Goal: Information Seeking & Learning: Learn about a topic

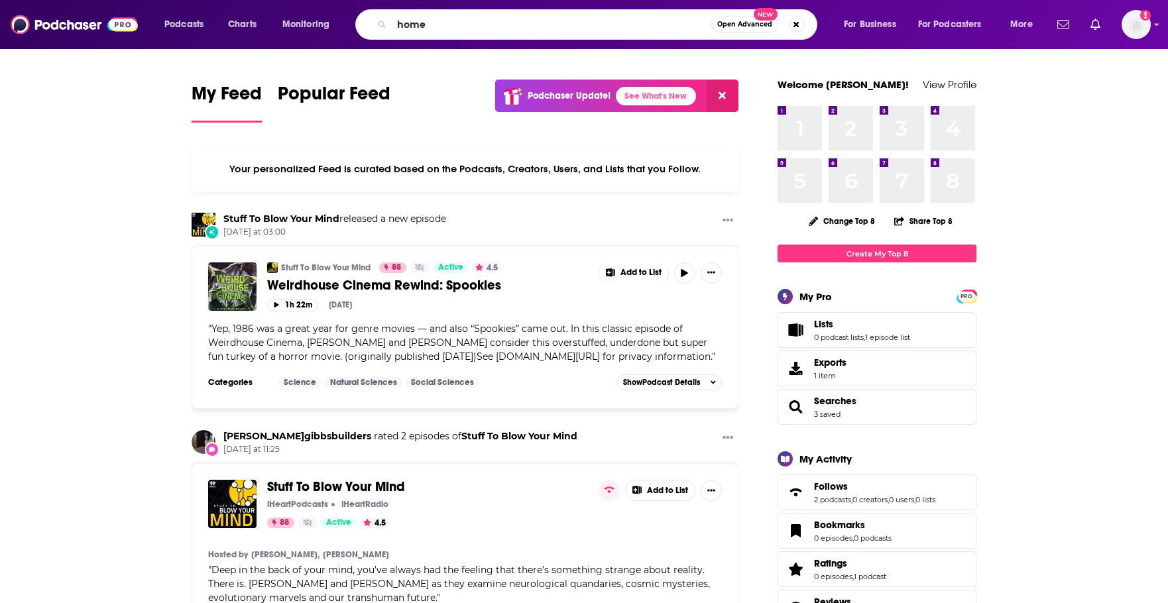
type input "home"
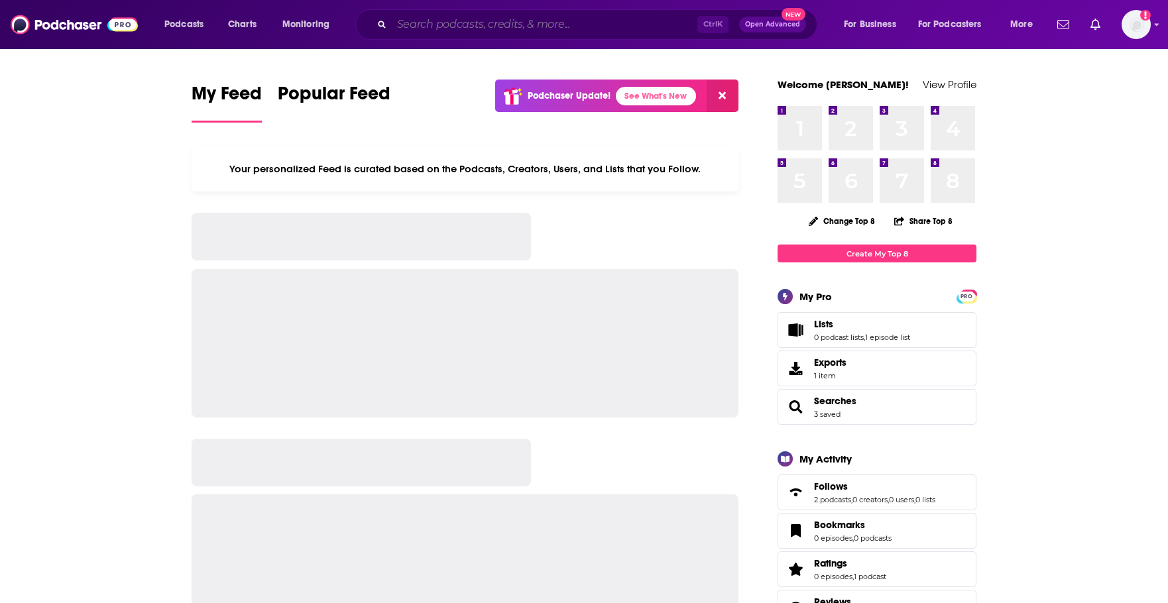
drag, startPoint x: 596, startPoint y: 33, endPoint x: 565, endPoint y: 12, distance: 38.2
click at [565, 12] on div "Ctrl K Open Advanced New" at bounding box center [586, 24] width 462 height 30
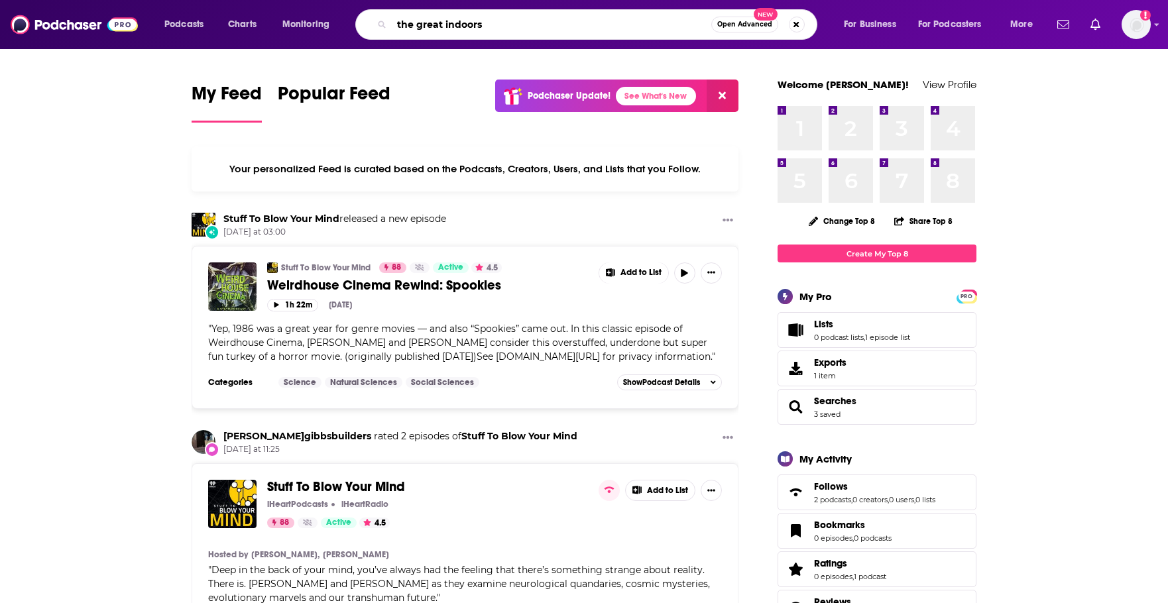
type input "the great indoors"
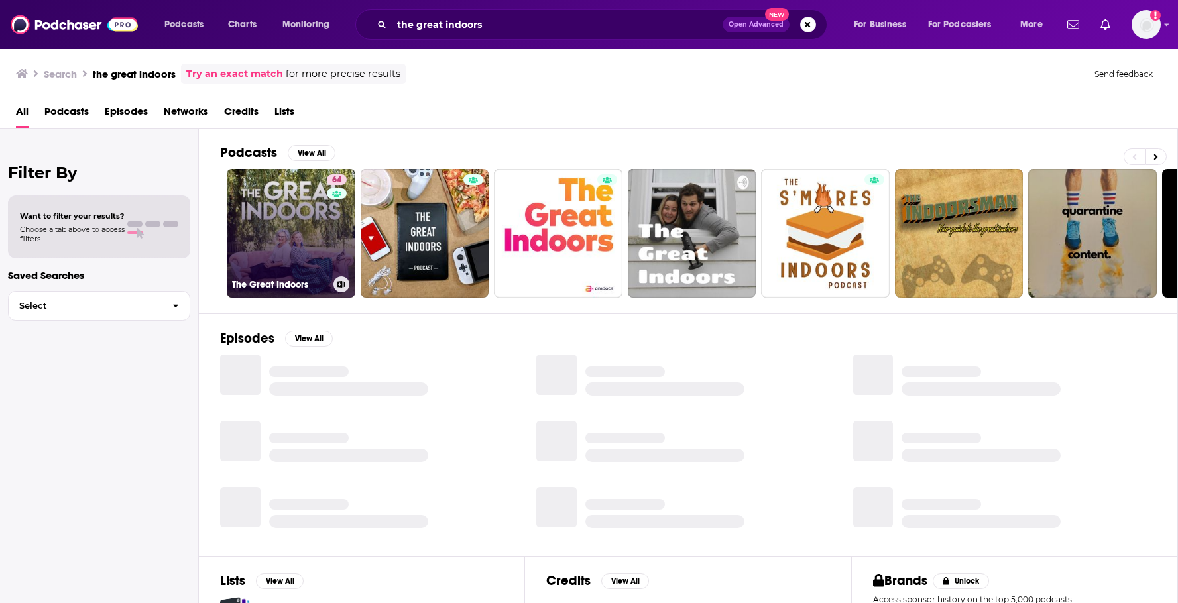
click at [288, 233] on link "64 The Great Indoors" at bounding box center [291, 233] width 129 height 129
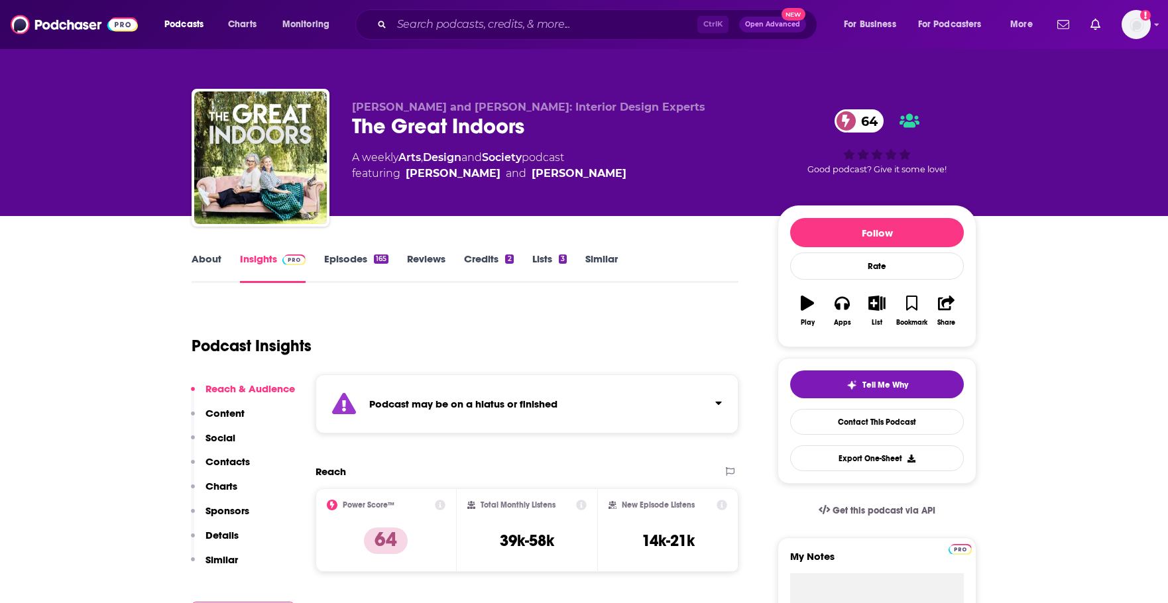
click at [506, 402] on strong "Podcast may be on a hiatus or finished" at bounding box center [463, 404] width 188 height 13
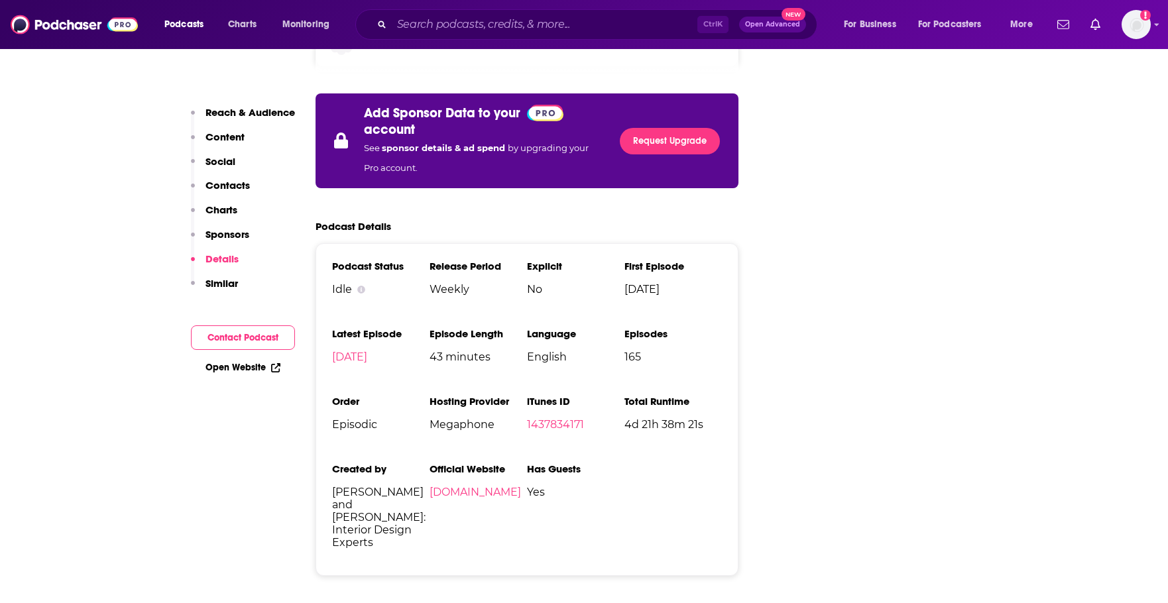
scroll to position [2518, 0]
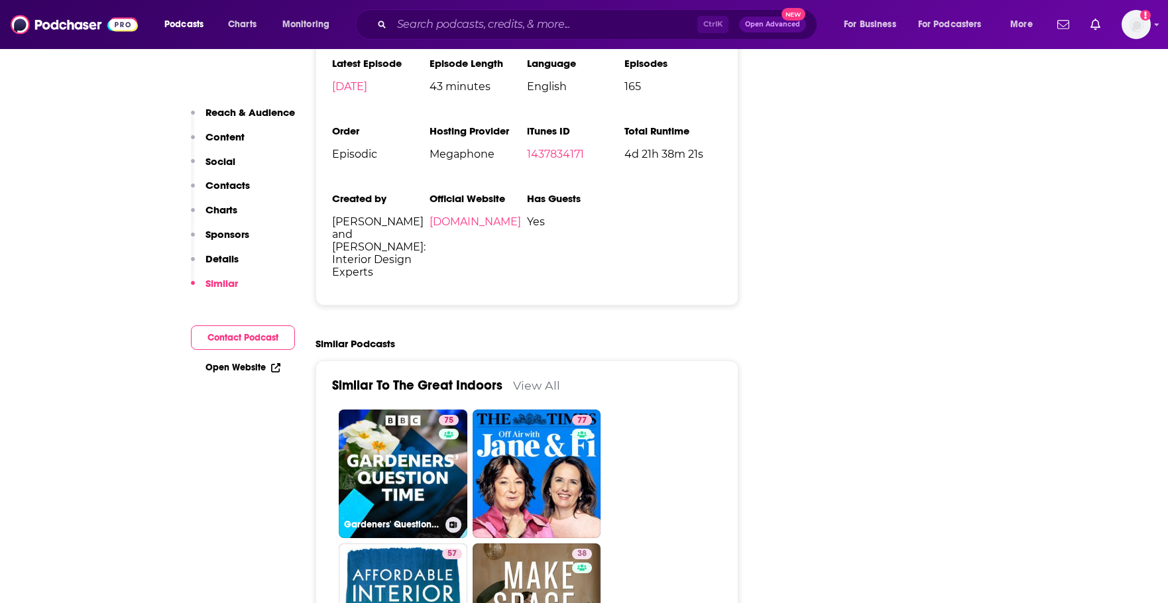
drag, startPoint x: 432, startPoint y: 385, endPoint x: 254, endPoint y: 429, distance: 182.9
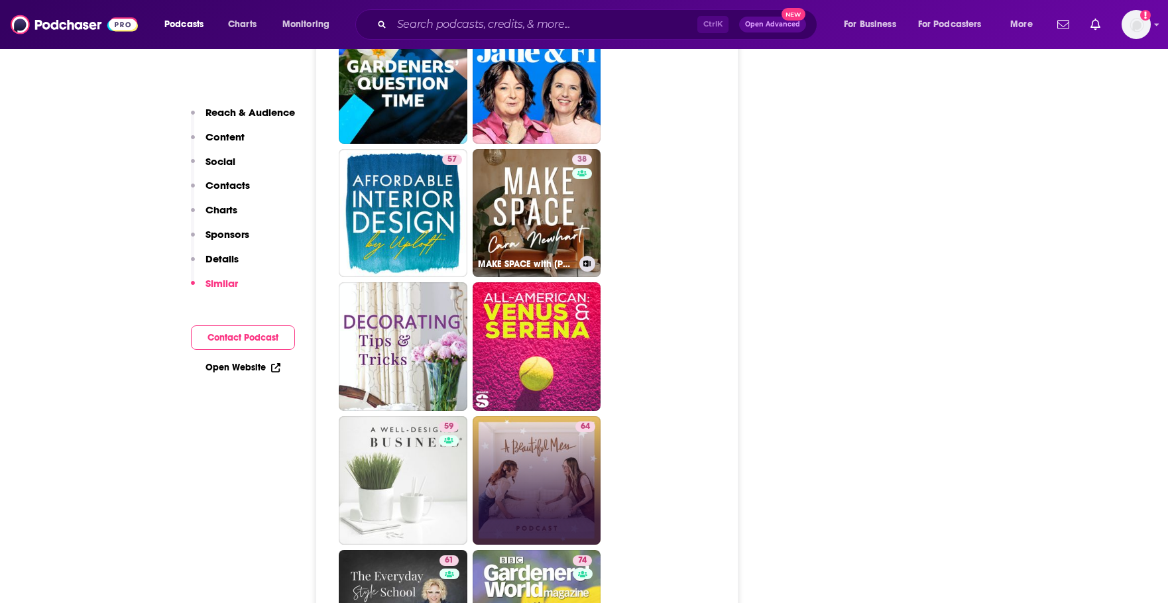
scroll to position [2960, 0]
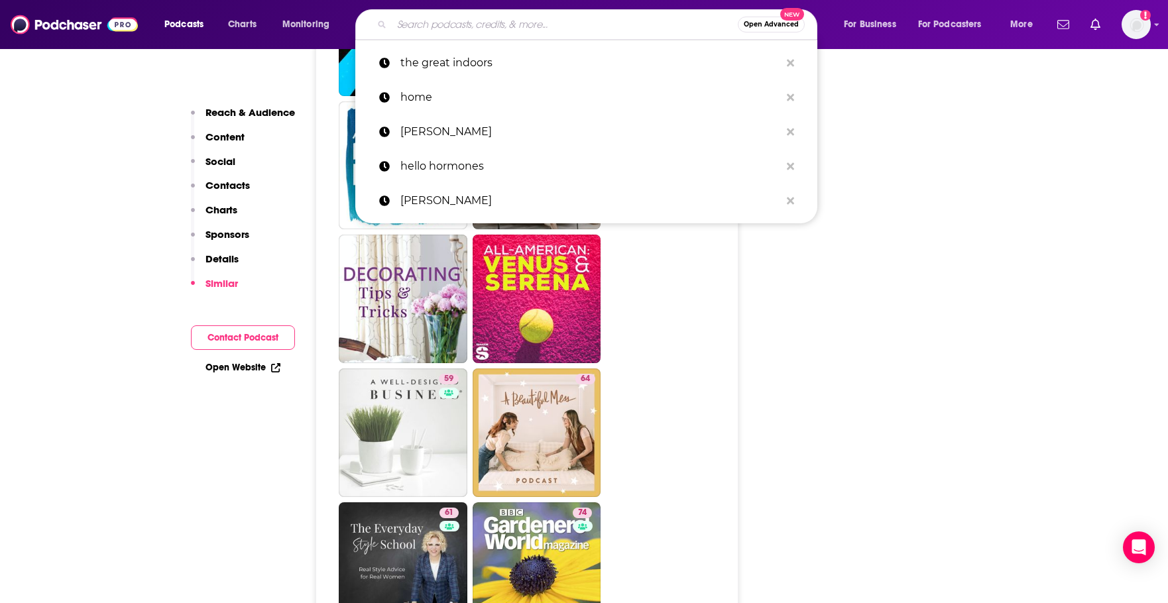
click at [465, 24] on input "Search podcasts, credits, & more..." at bounding box center [565, 24] width 346 height 21
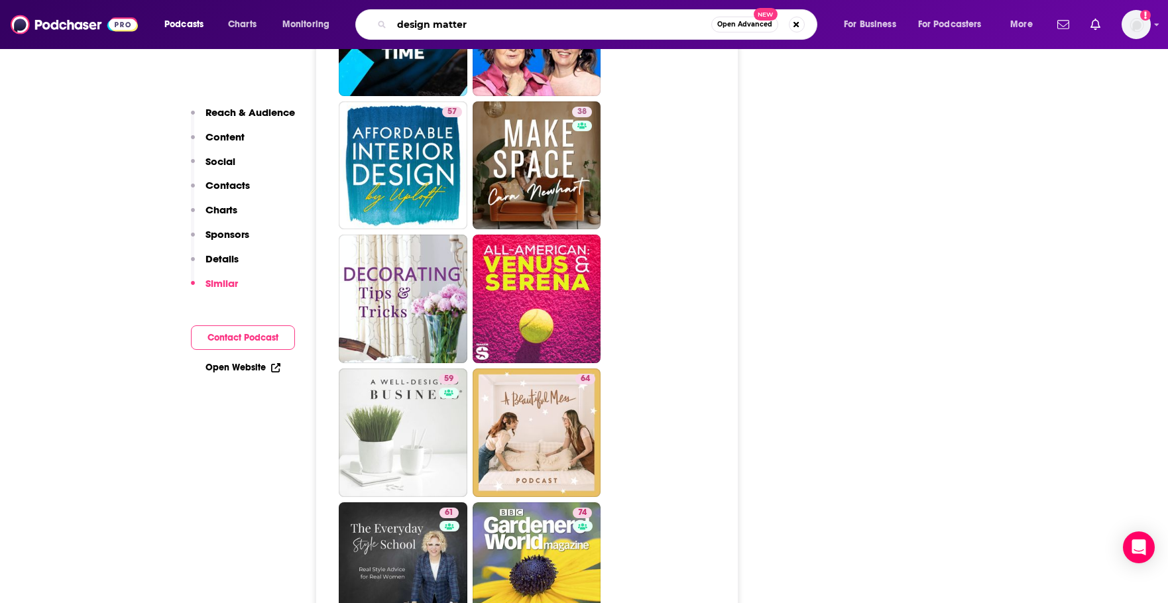
type input "design matters"
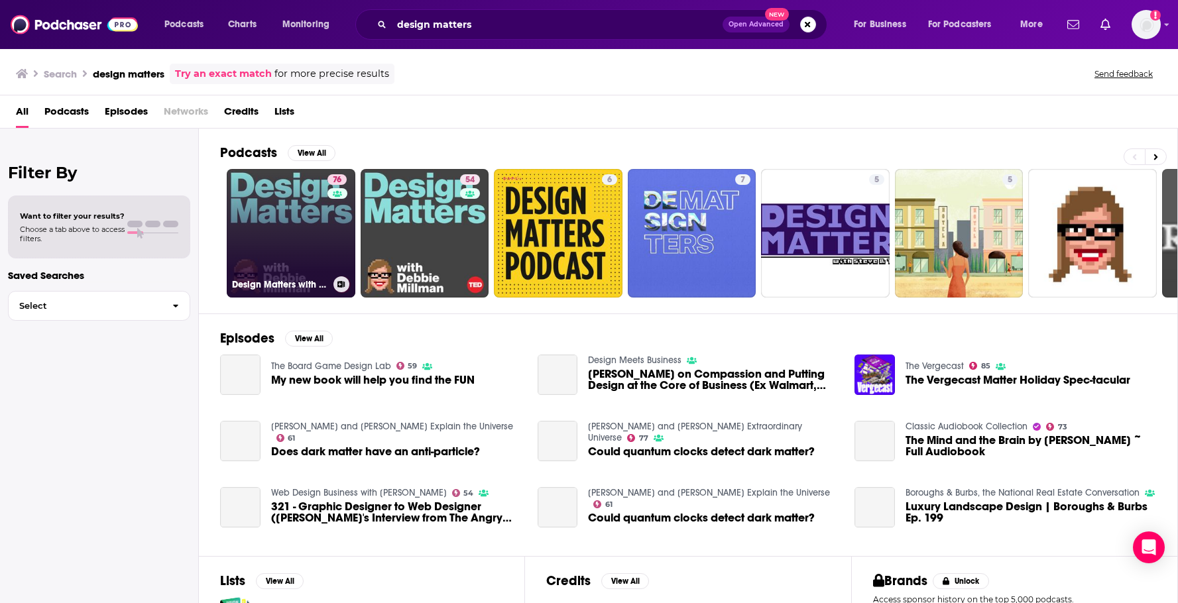
click at [276, 243] on link "76 Design Matters with Debbie Millman" at bounding box center [291, 233] width 129 height 129
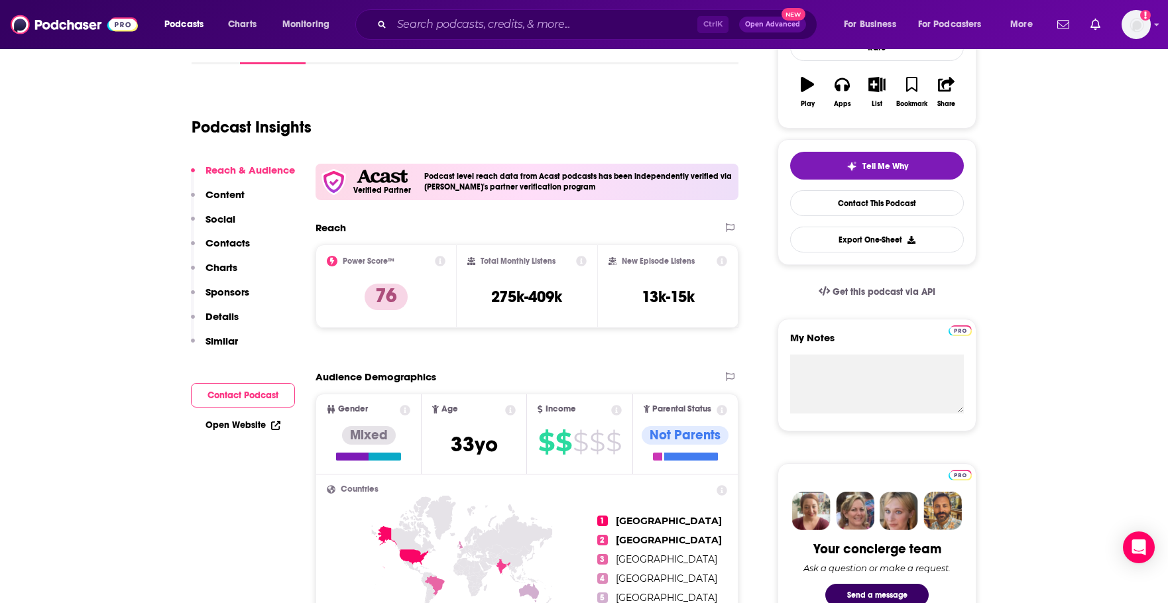
scroll to position [44, 0]
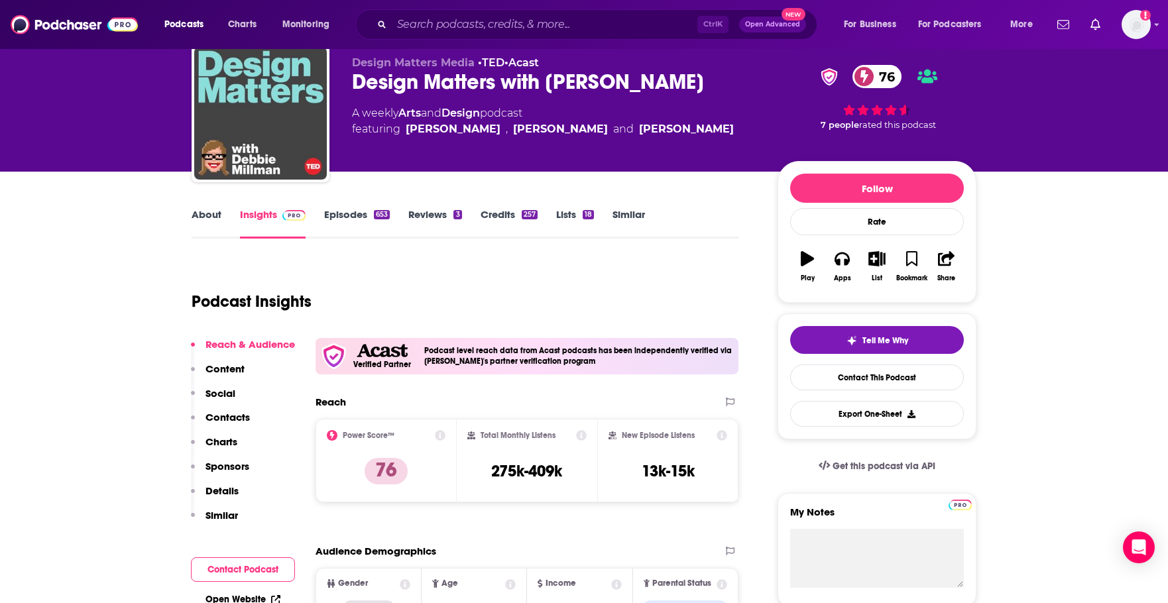
click at [660, 84] on div "Design Matters with Debbie Millman 76" at bounding box center [554, 82] width 404 height 26
click at [573, 264] on div "Podcast Insights" at bounding box center [460, 294] width 536 height 68
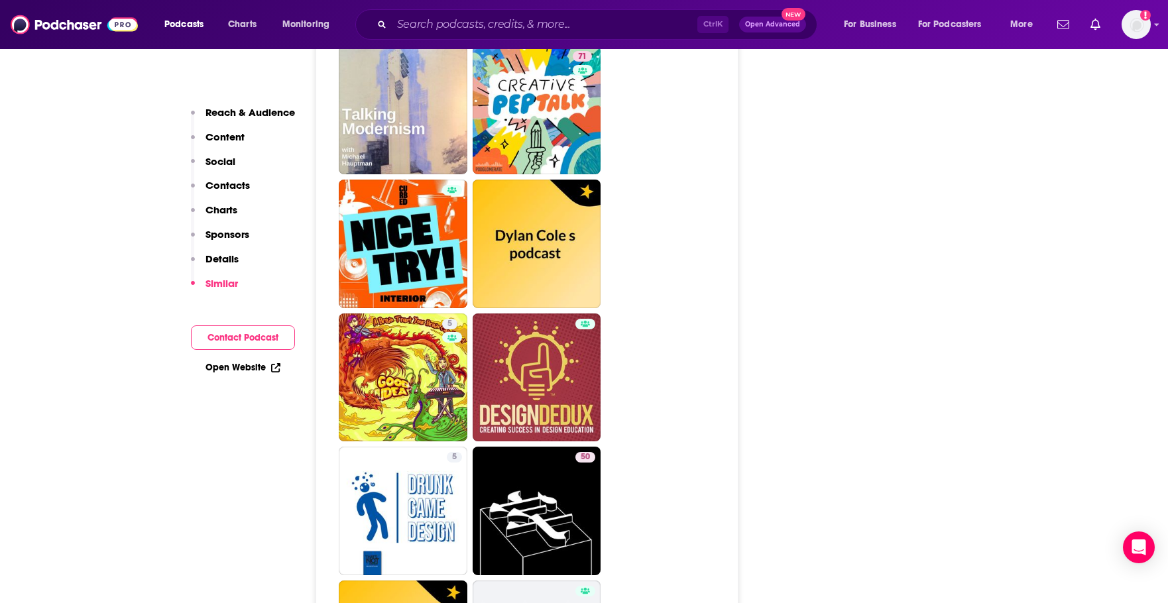
scroll to position [6494, 0]
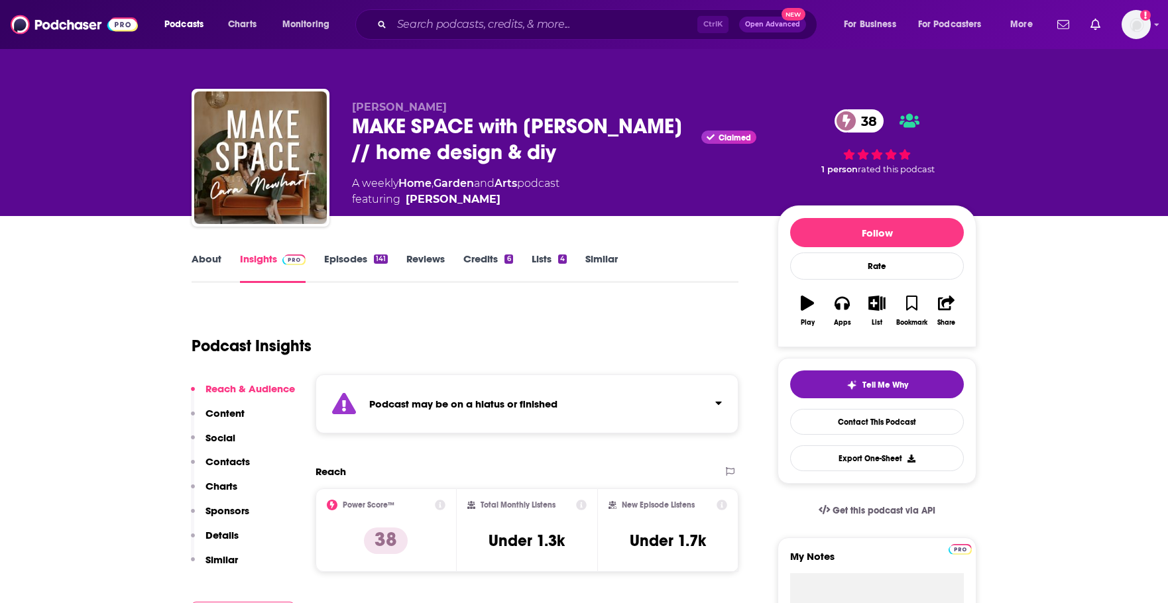
click at [408, 178] on link "Home" at bounding box center [414, 183] width 33 height 13
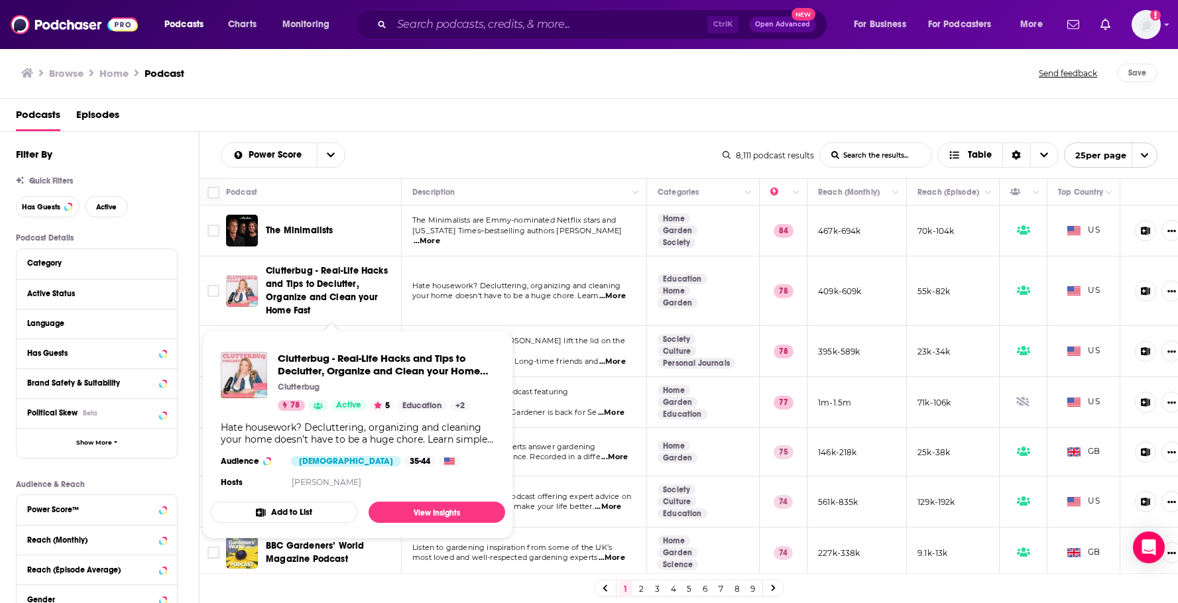
scroll to position [88, 0]
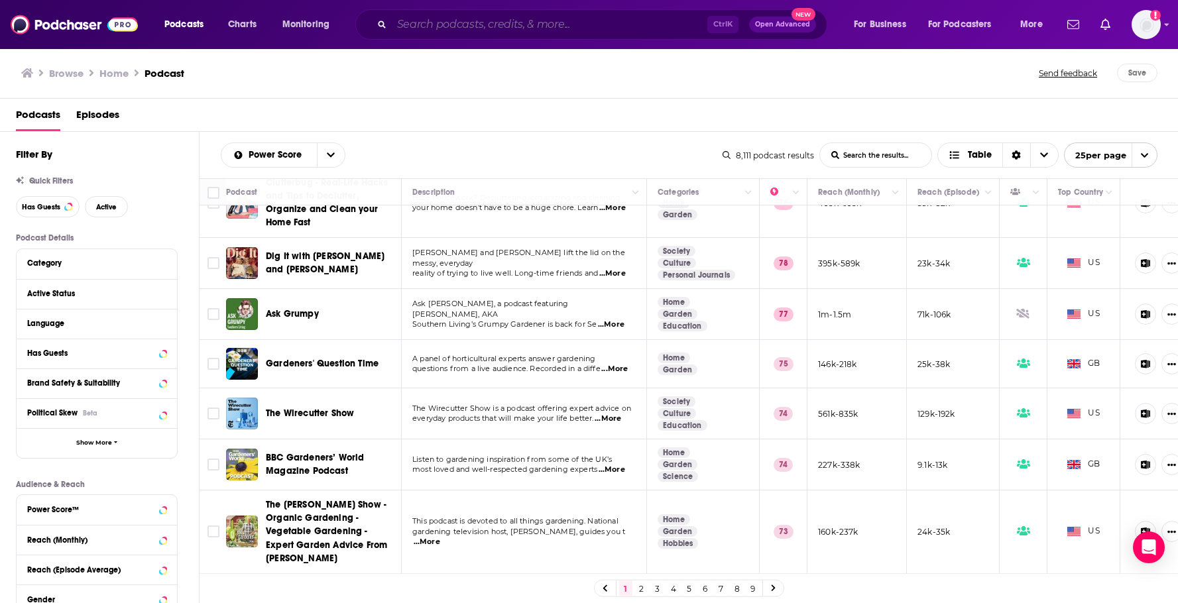
click at [419, 28] on input "Search podcasts, credits, & more..." at bounding box center [549, 24] width 315 height 21
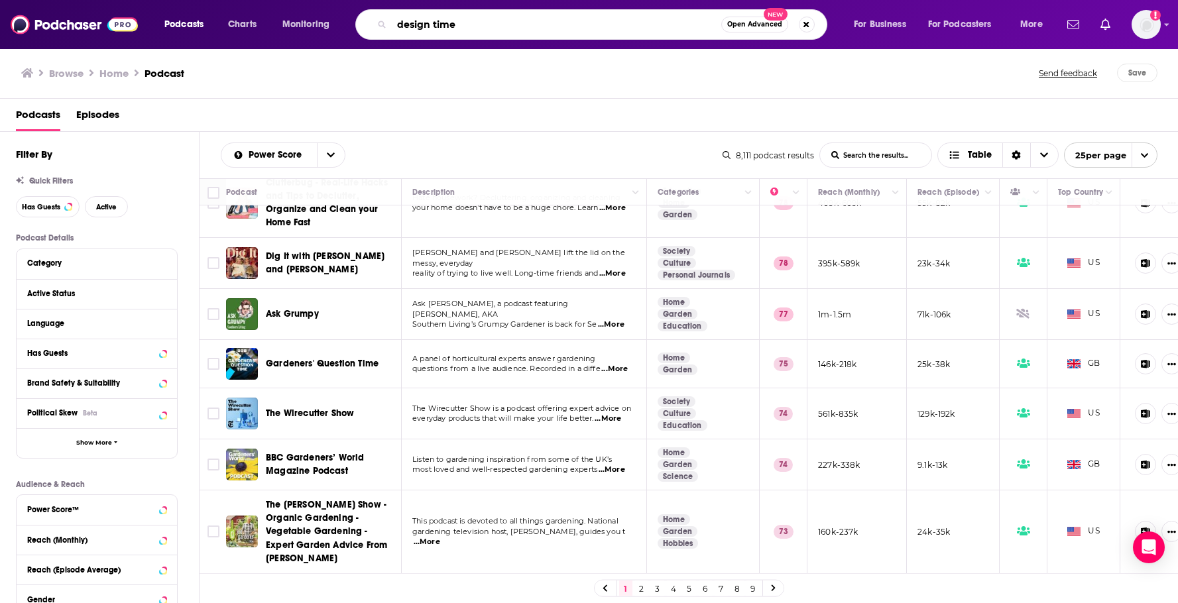
type input "design time"
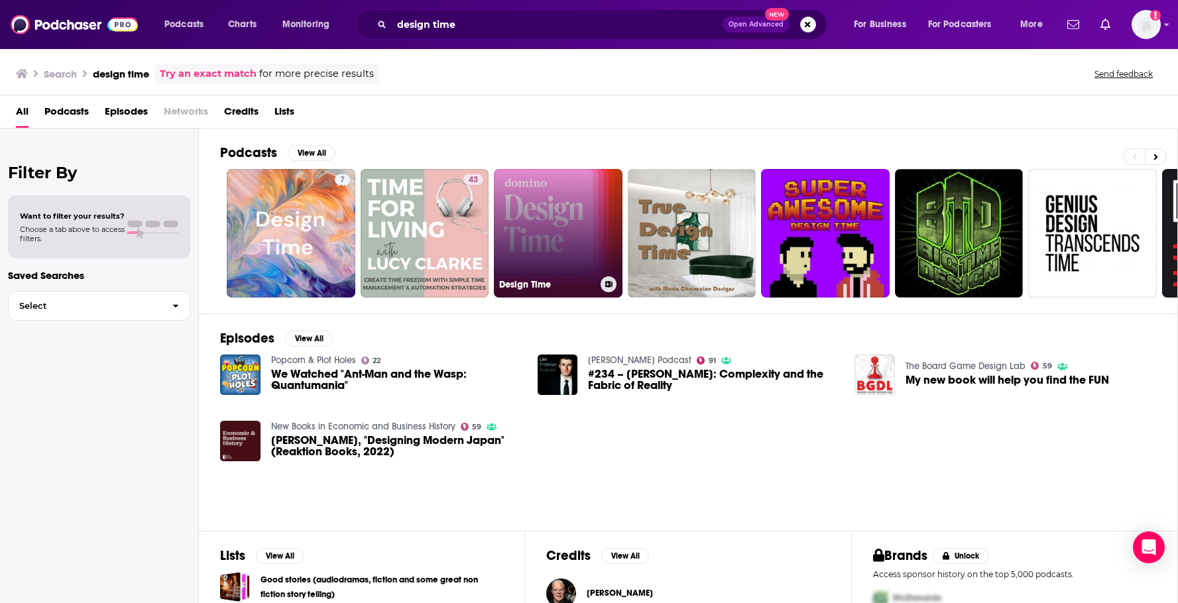
click at [577, 246] on link "Design Time" at bounding box center [558, 233] width 129 height 129
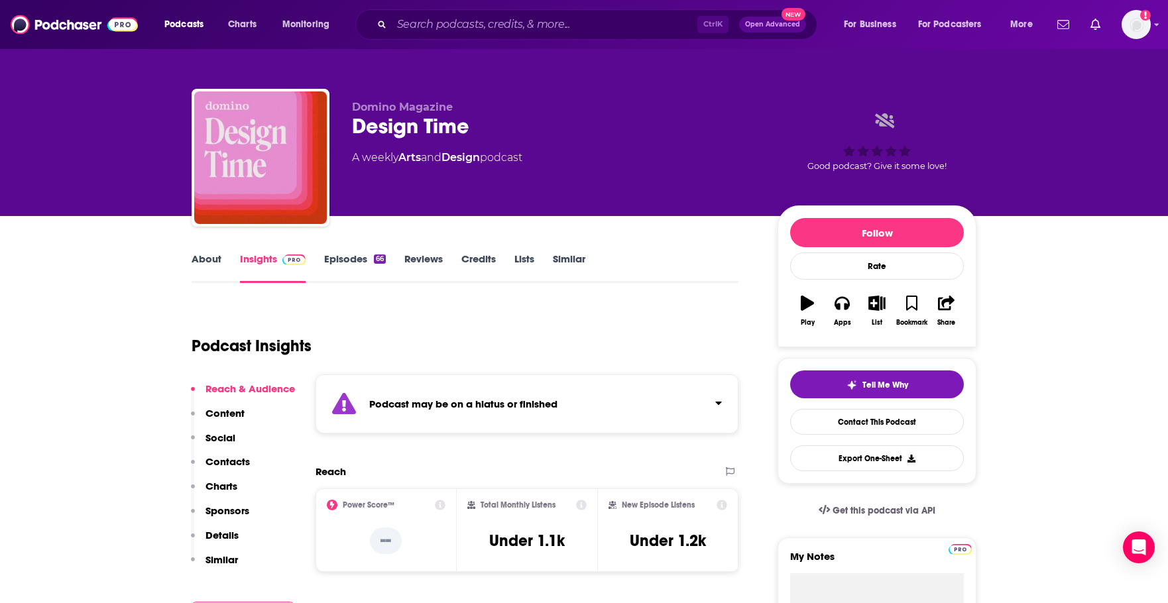
click at [459, 10] on div "Ctrl K Open Advanced New" at bounding box center [586, 24] width 462 height 30
click at [463, 24] on input "Search podcasts, credits, & more..." at bounding box center [544, 24] width 305 height 21
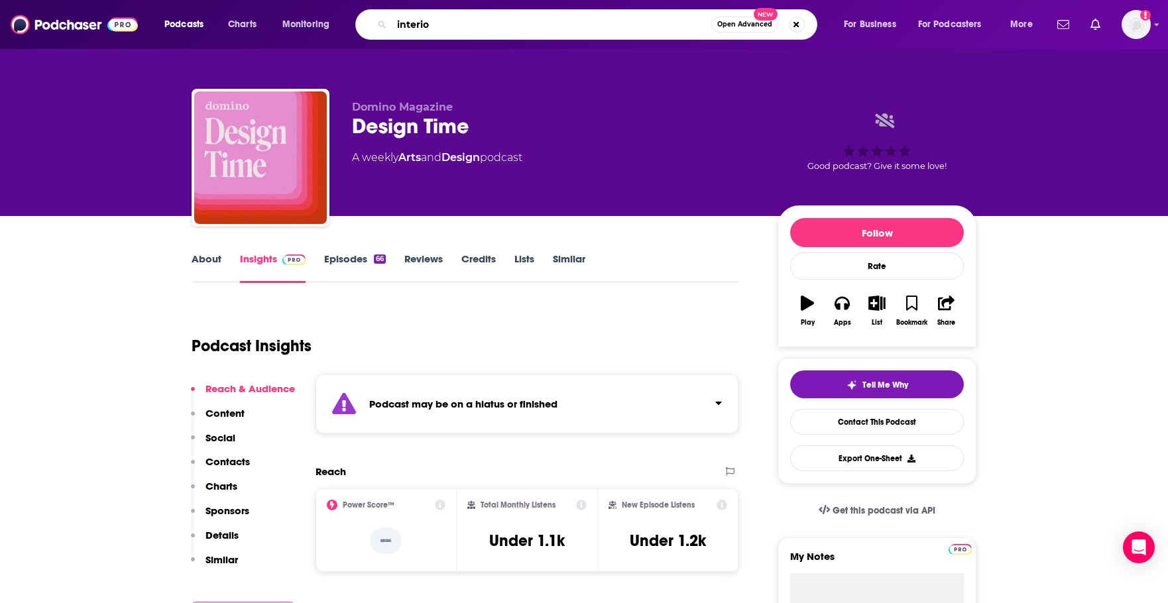
type input "interior"
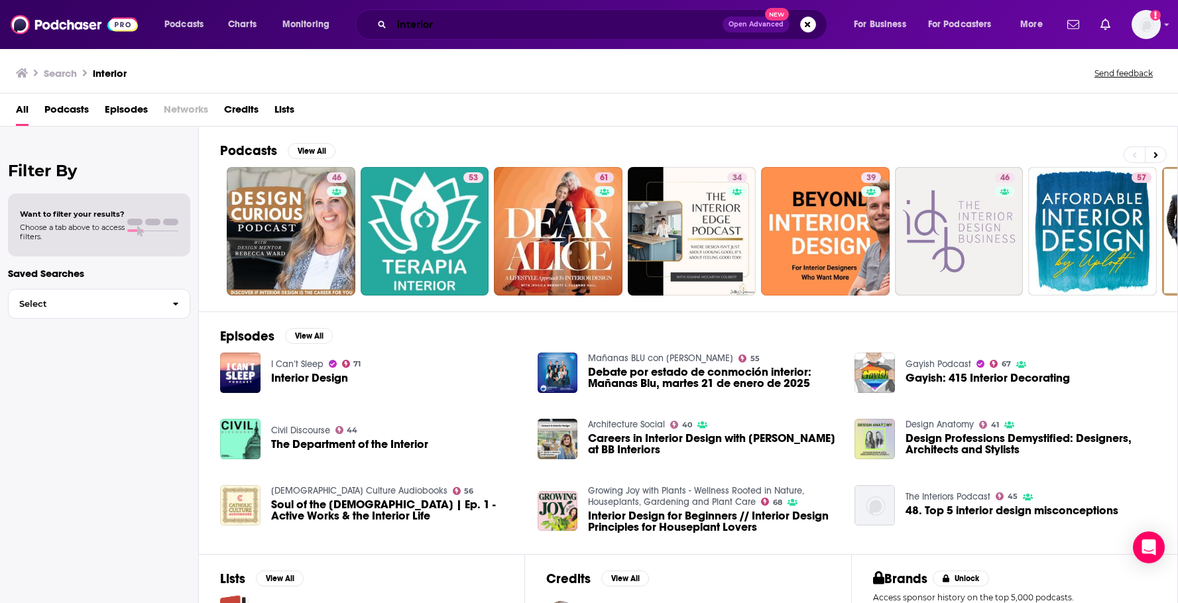
drag, startPoint x: 516, startPoint y: 17, endPoint x: 524, endPoint y: 17, distance: 8.6
click at [516, 17] on input "interior" at bounding box center [557, 24] width 331 height 21
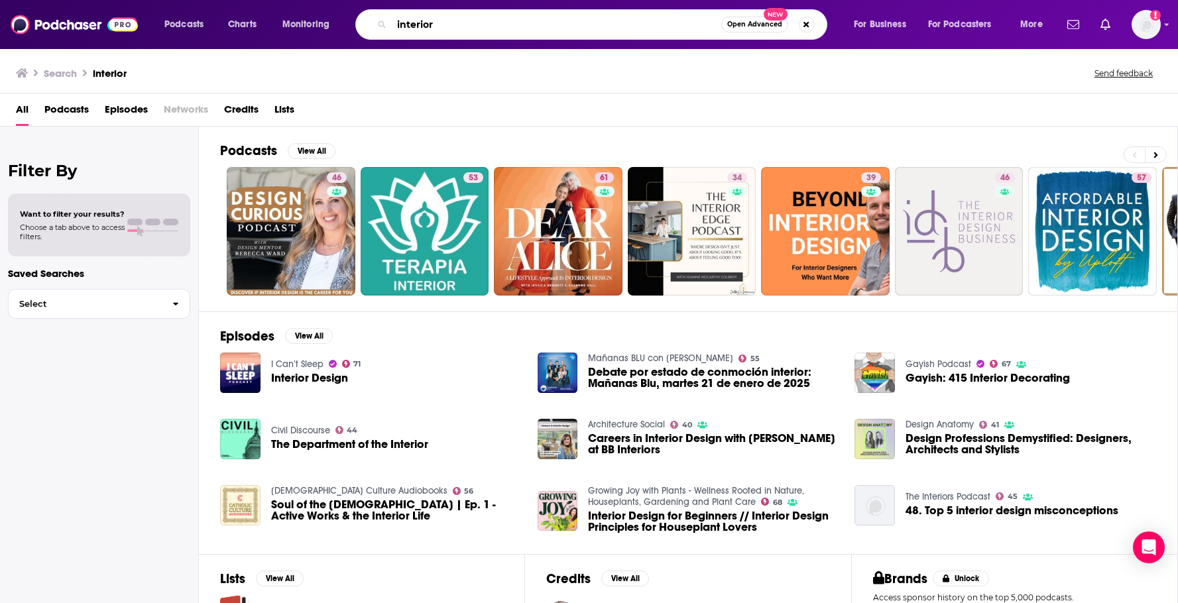
click at [525, 17] on input "interior" at bounding box center [556, 24] width 329 height 21
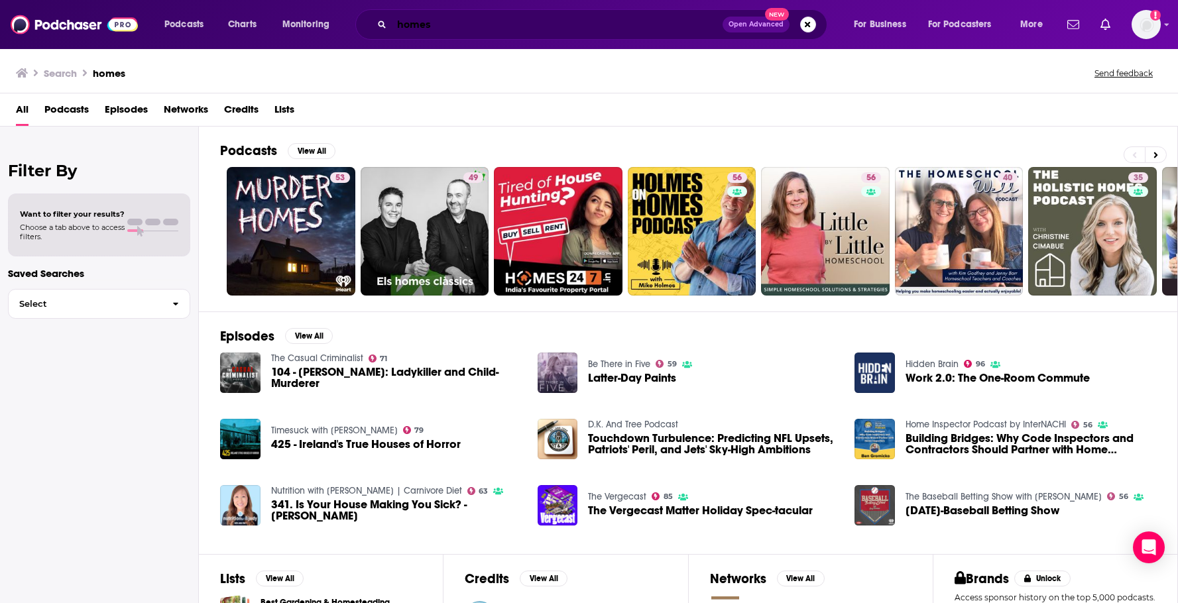
click at [446, 30] on input "homes" at bounding box center [557, 24] width 331 height 21
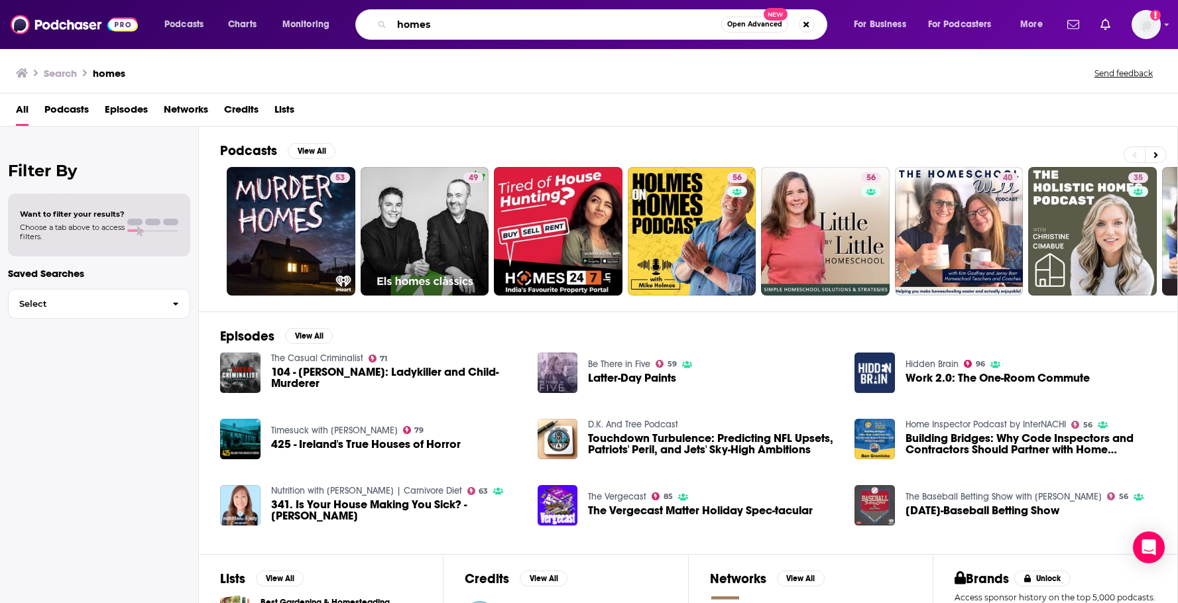
click at [446, 30] on input "homes" at bounding box center [556, 24] width 329 height 21
click at [398, 28] on input "flipping" at bounding box center [556, 24] width 329 height 21
type input "house flipping"
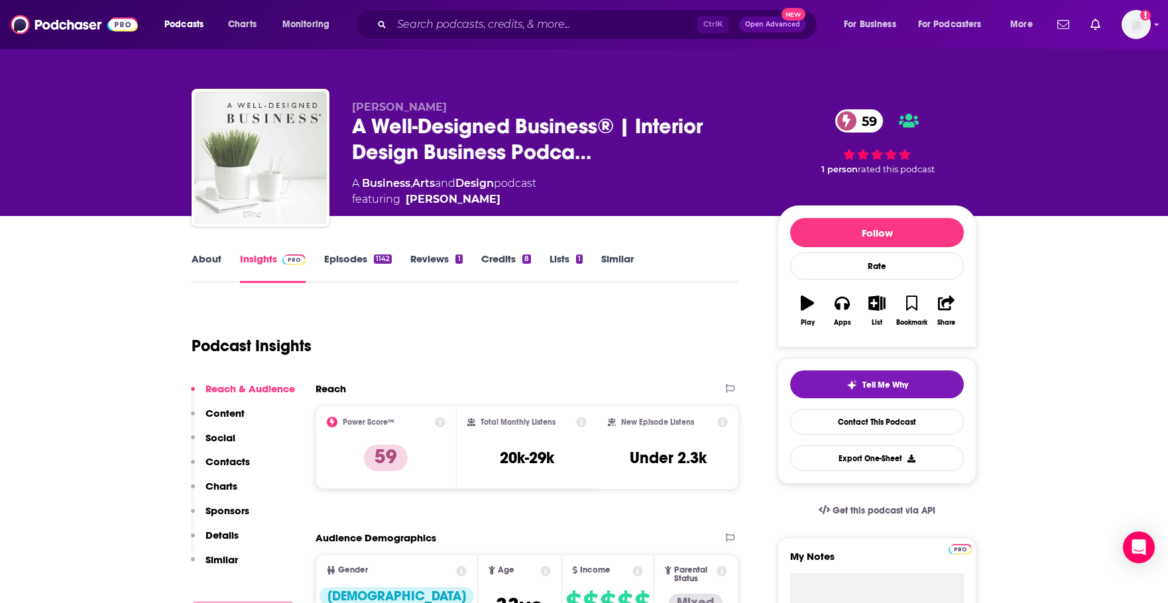
click at [440, 99] on div "LuAnn Nigara A Well-Designed Business® | Interior Design Business Podca… 59 A B…" at bounding box center [584, 160] width 785 height 143
click at [456, 140] on span "A Well-Designed Business® | Interior Design Business Podca…" at bounding box center [554, 139] width 404 height 52
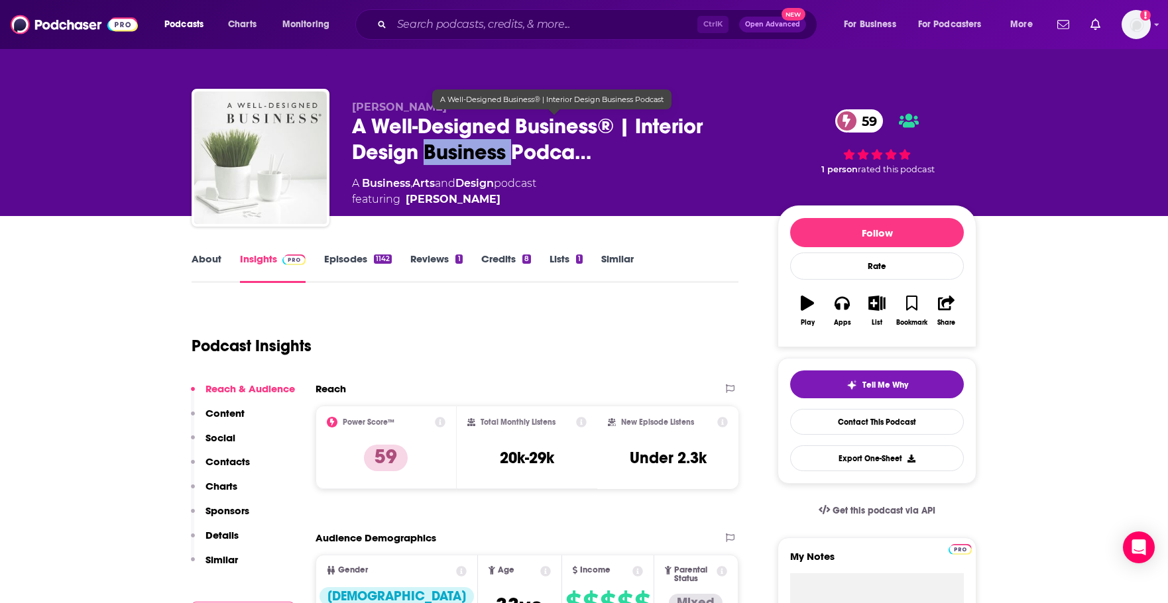
click at [456, 140] on span "A Well-Designed Business® | Interior Design Business Podca…" at bounding box center [554, 139] width 404 height 52
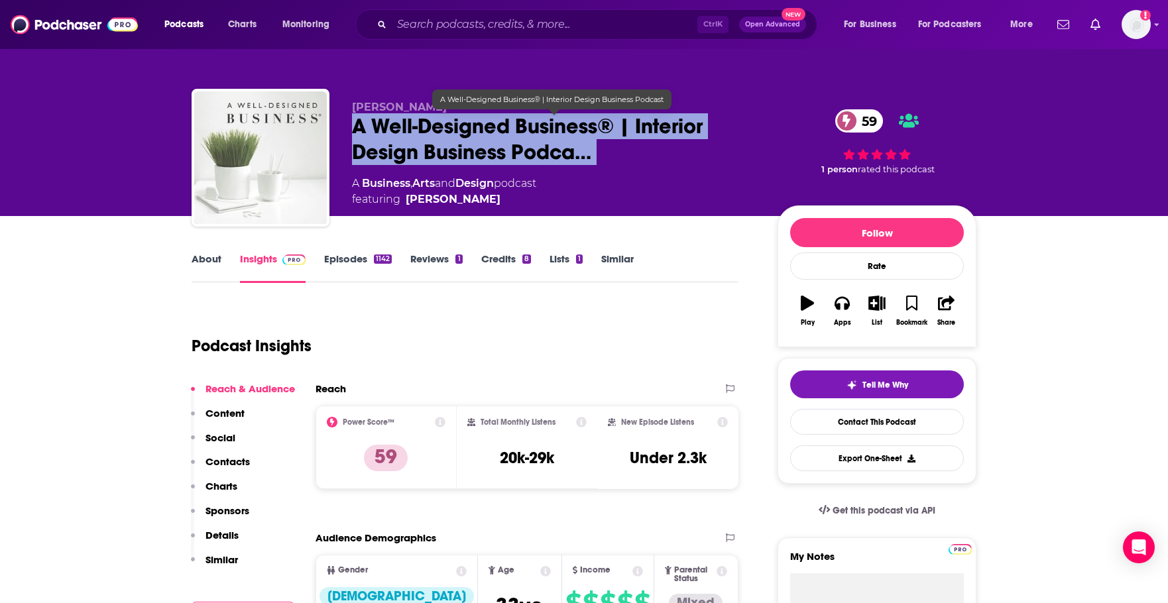
click at [456, 140] on span "A Well-Designed Business® | Interior Design Business Podca…" at bounding box center [554, 139] width 404 height 52
copy div "A Well-Designed Business® | Interior Design Business Podca… 59"
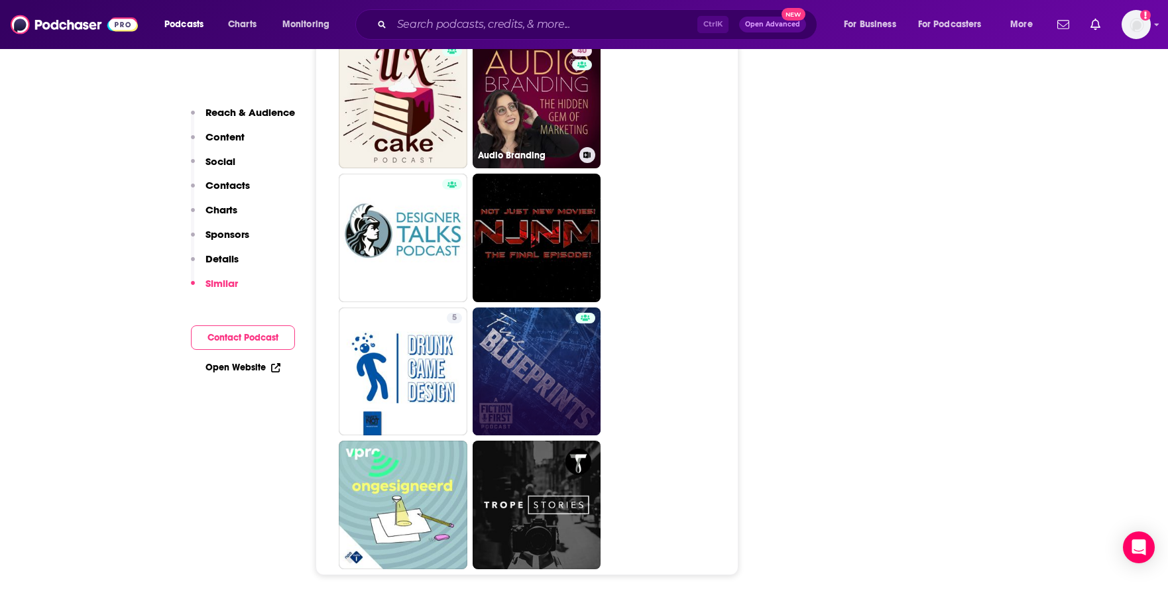
scroll to position [6274, 0]
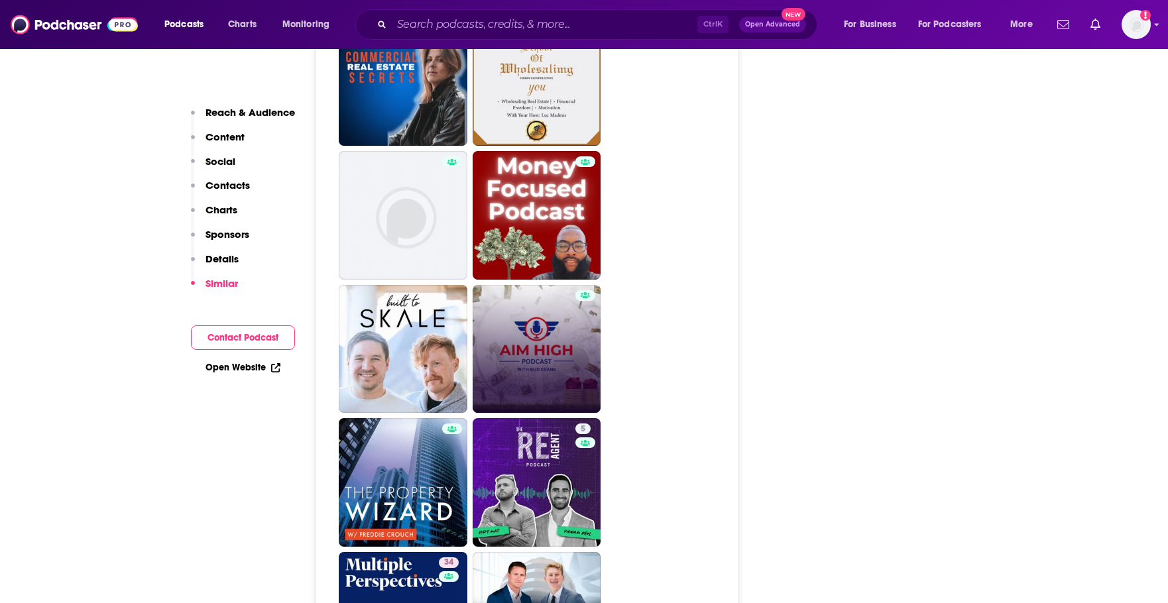
scroll to position [2563, 0]
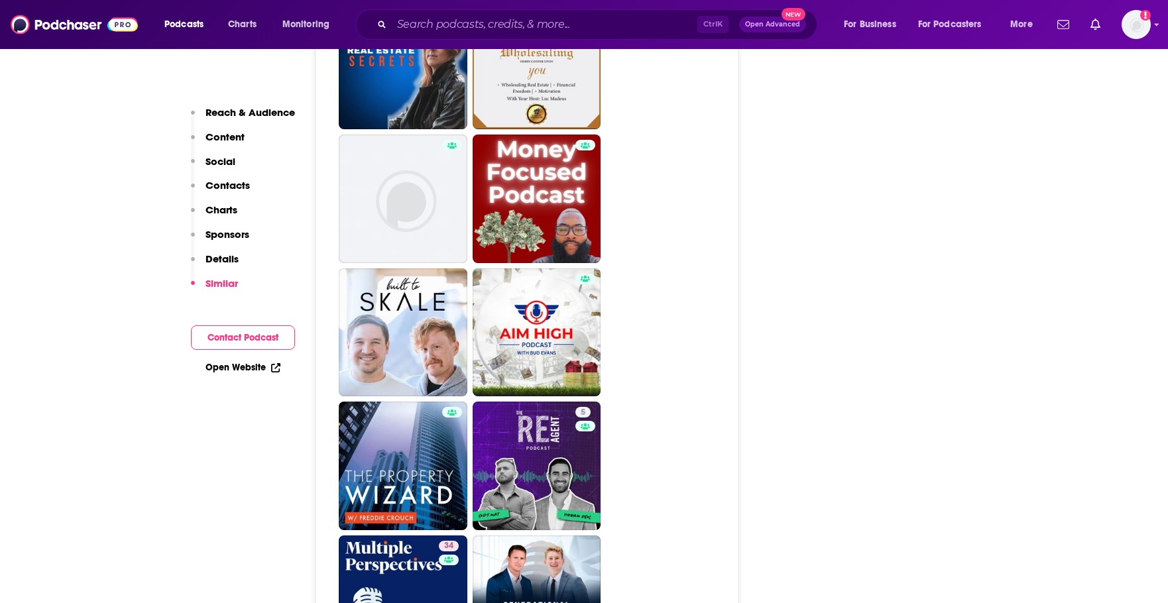
click at [502, 10] on div "Ctrl K Open Advanced New" at bounding box center [586, 24] width 462 height 30
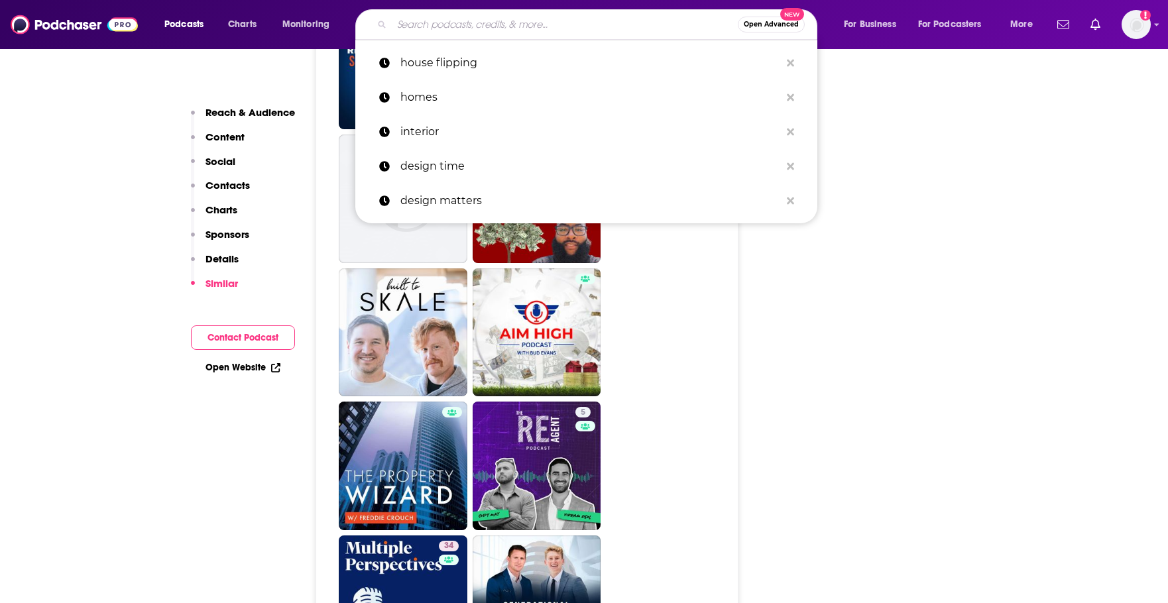
click at [501, 32] on input "Search podcasts, credits, & more..." at bounding box center [565, 24] width 346 height 21
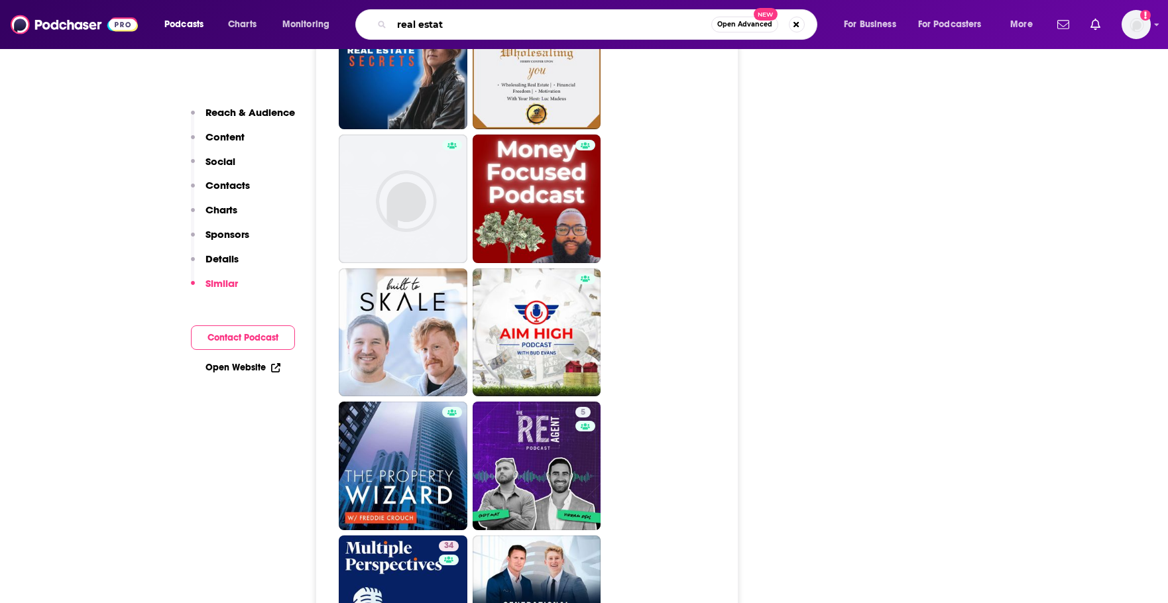
type input "real estate"
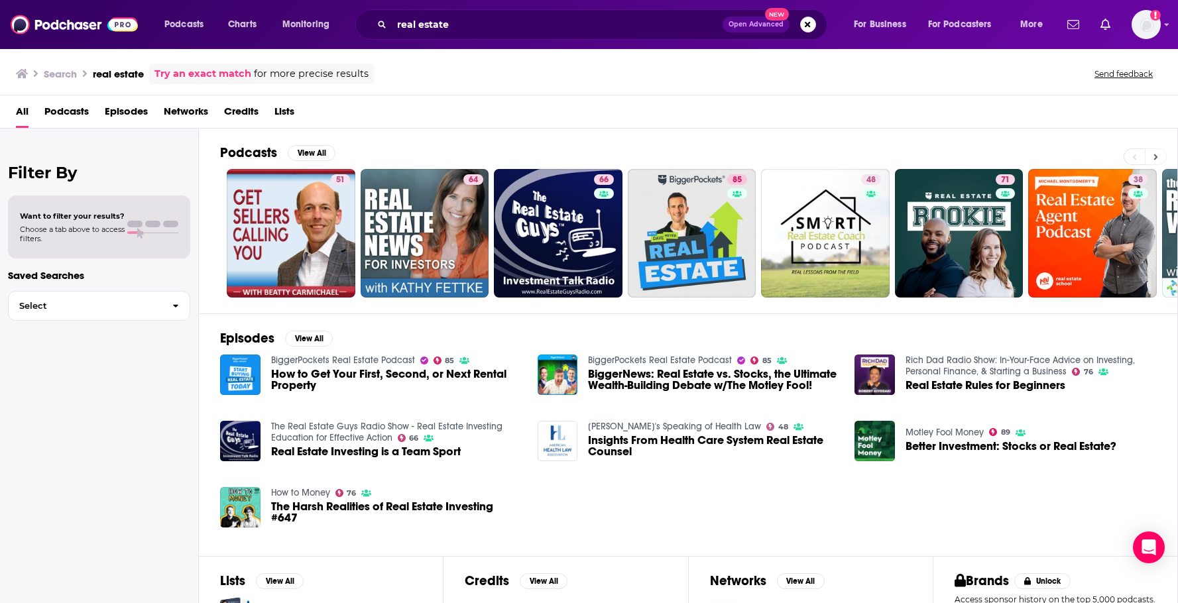
click at [1148, 155] on button at bounding box center [1155, 156] width 22 height 17
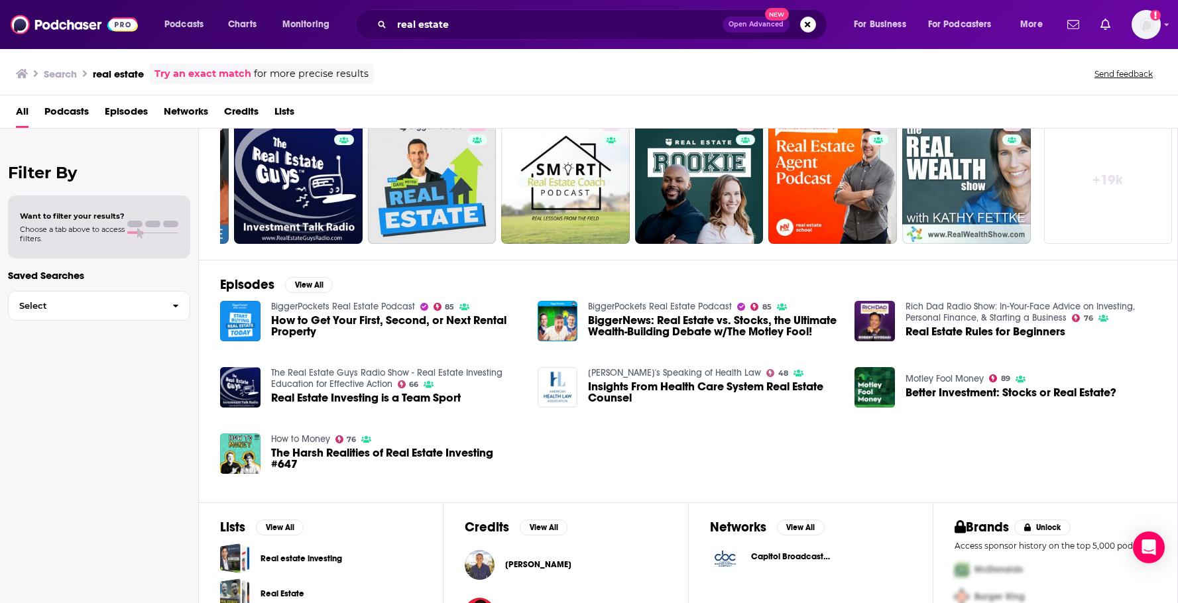
scroll to position [146, 0]
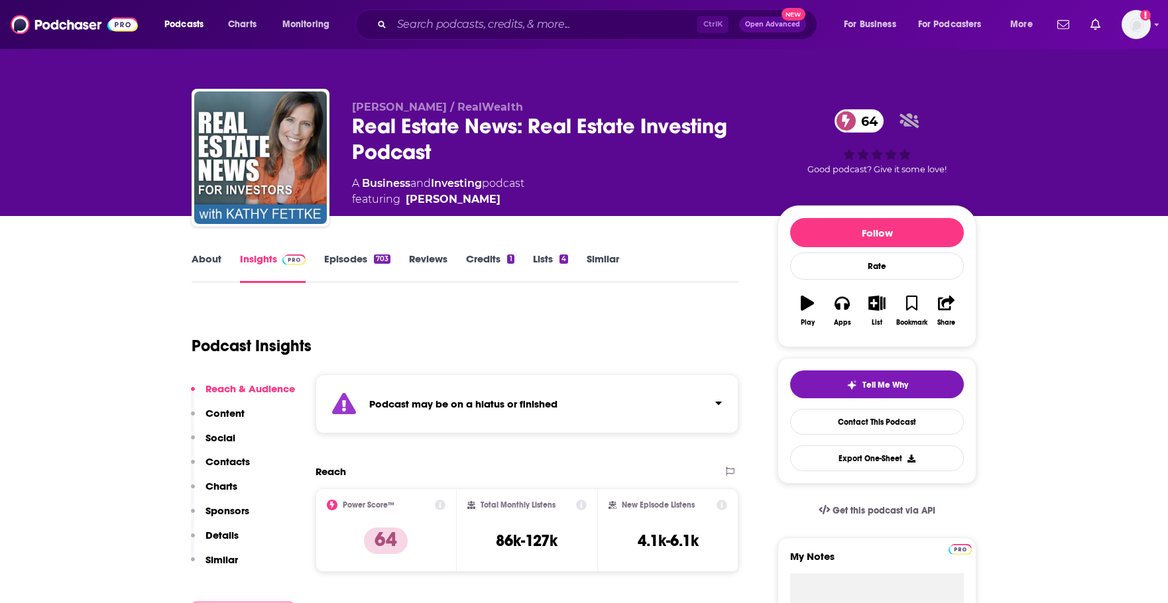
click at [435, 394] on div "Podcast may be on a hiatus or finished" at bounding box center [526, 403] width 423 height 59
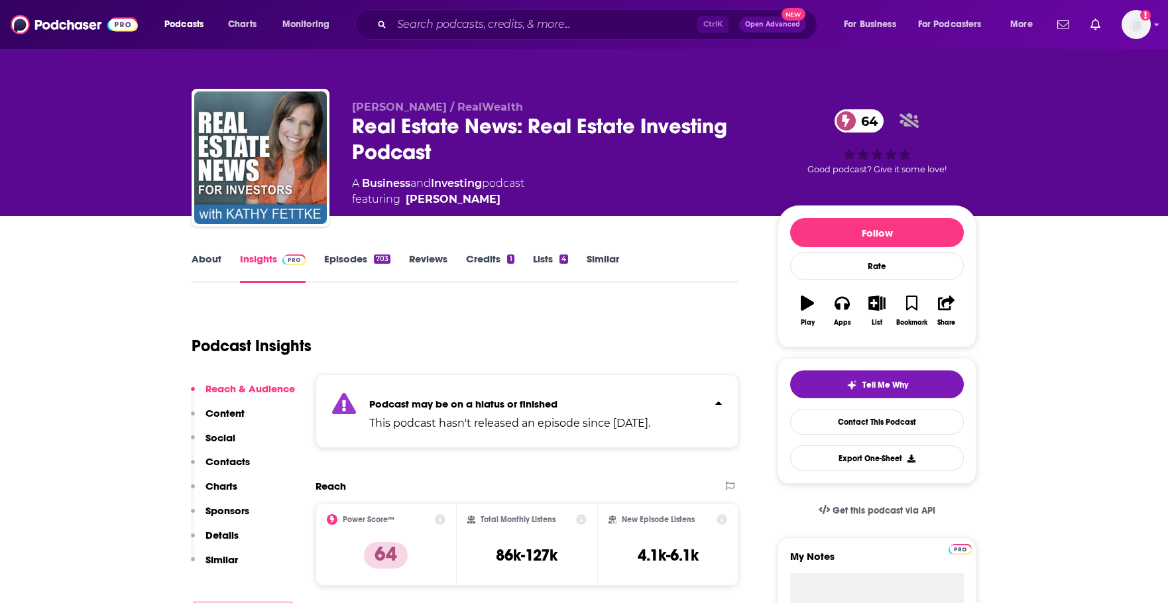
click at [435, 393] on div "Podcast may be on a hiatus or finished This podcast hasn't released an episode …" at bounding box center [509, 411] width 281 height 40
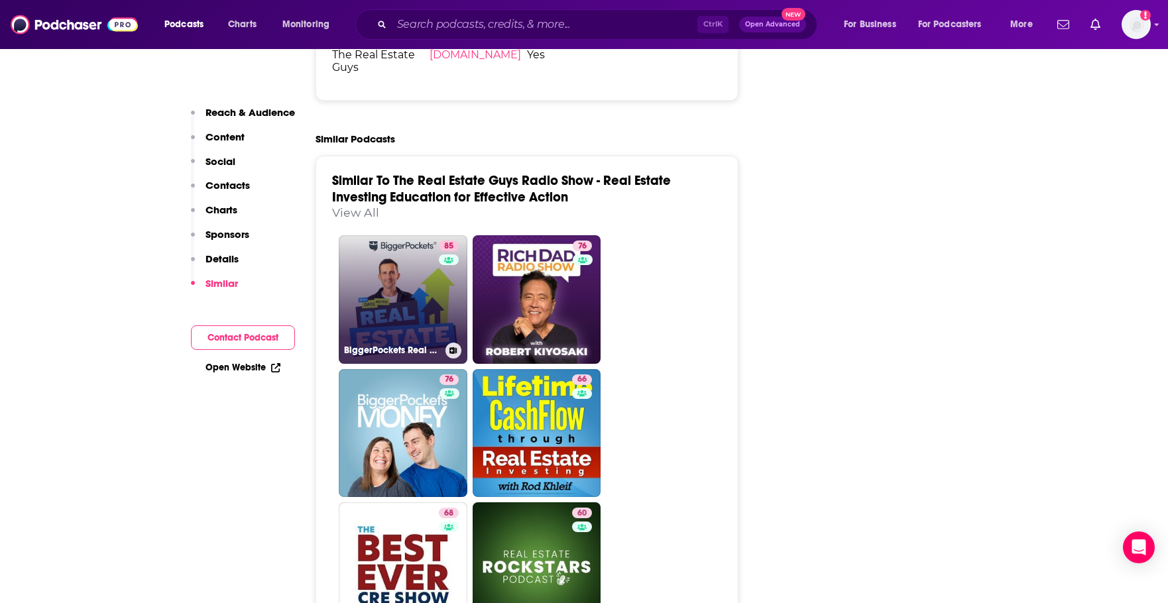
scroll to position [2871, 0]
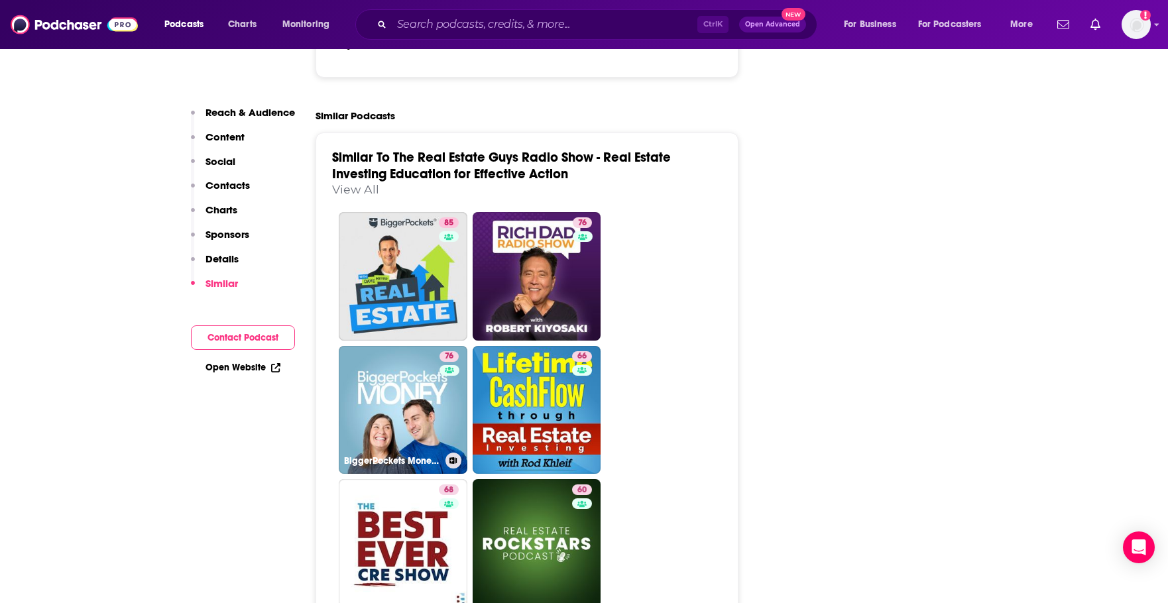
drag, startPoint x: 394, startPoint y: 313, endPoint x: 254, endPoint y: 438, distance: 188.2
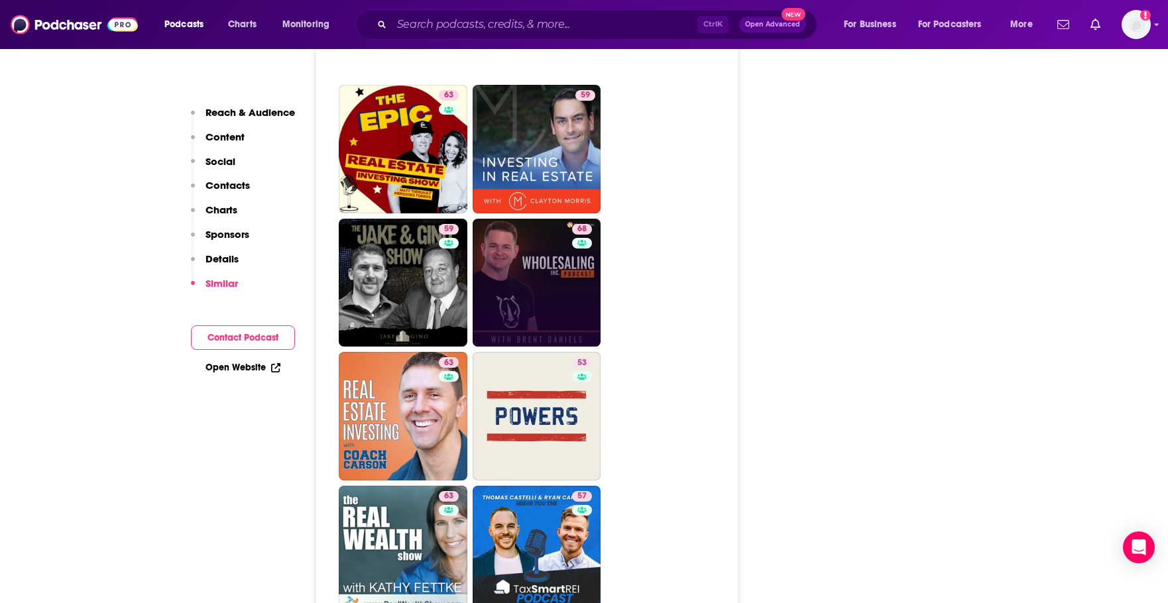
scroll to position [3932, 0]
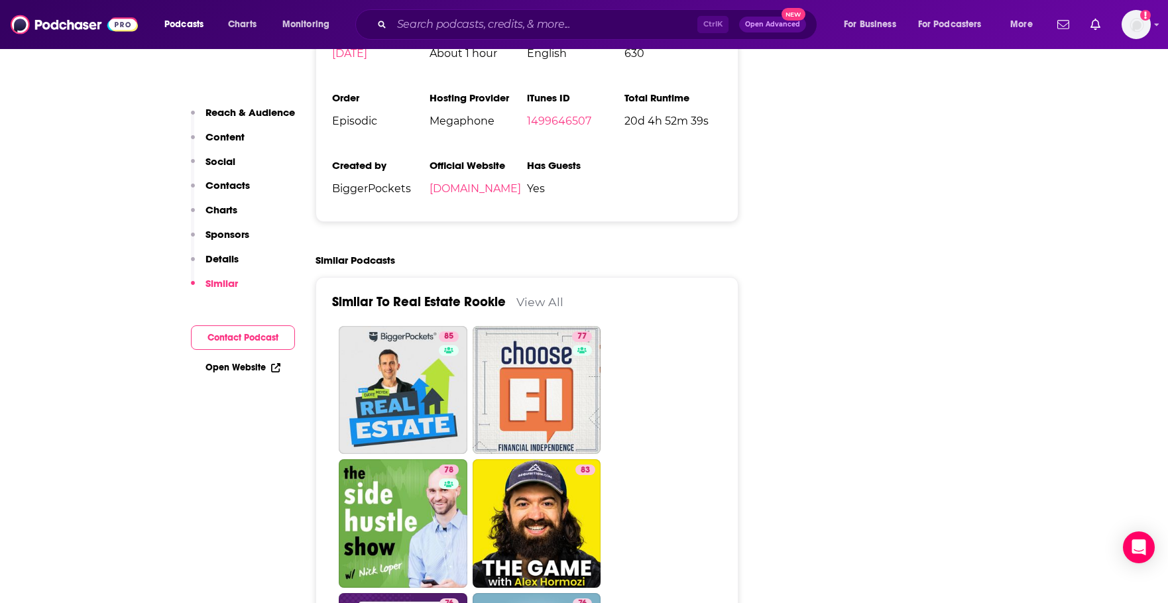
scroll to position [2871, 0]
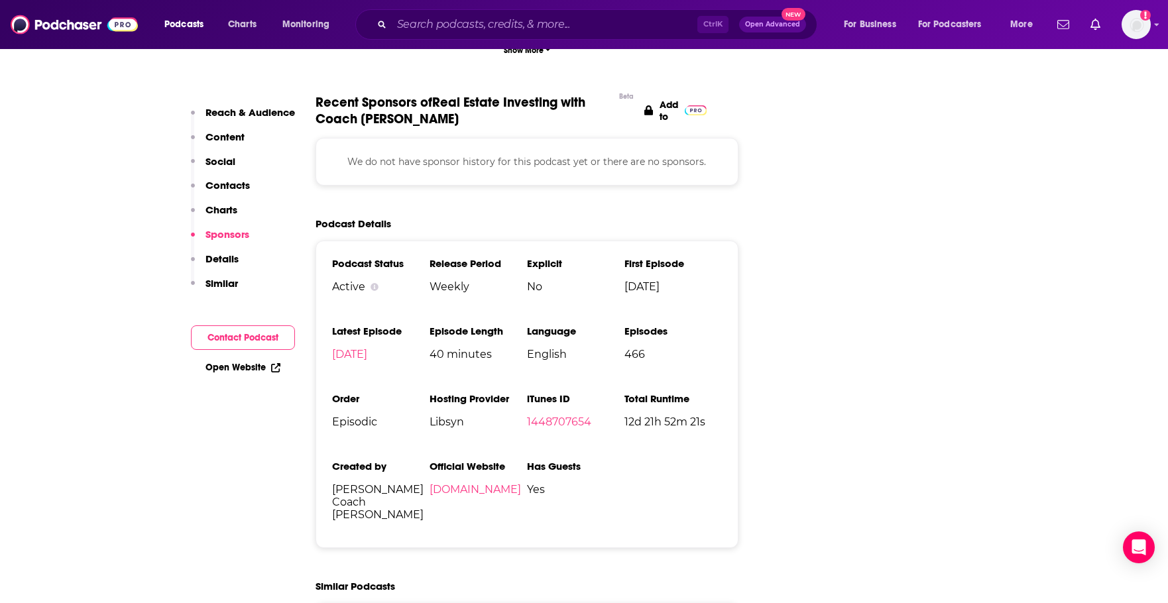
scroll to position [1944, 0]
